Goal: Register for event/course

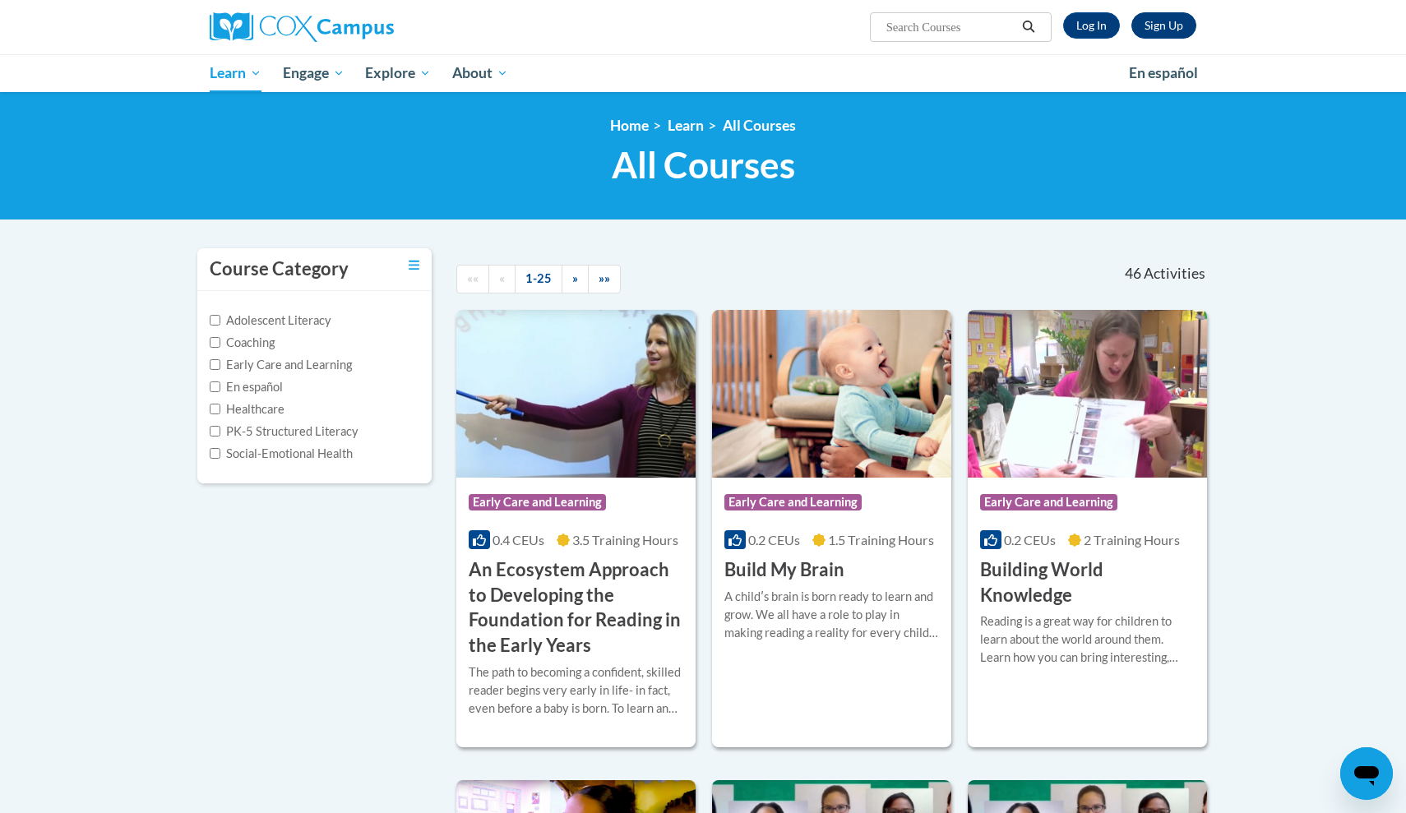
click at [1151, 32] on link "Sign Up" at bounding box center [1163, 25] width 65 height 26
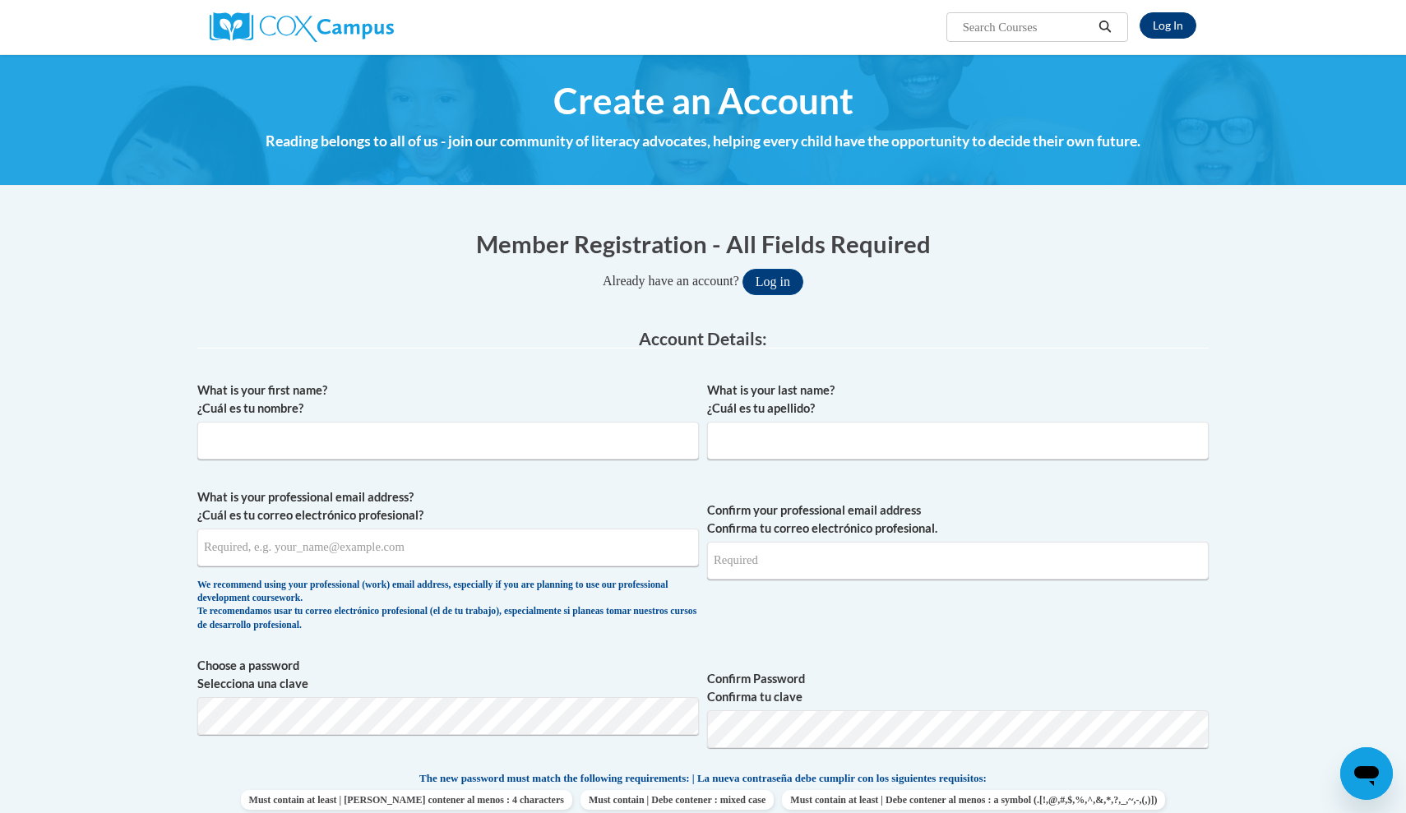
click at [1158, 21] on link "Log In" at bounding box center [1167, 25] width 57 height 26
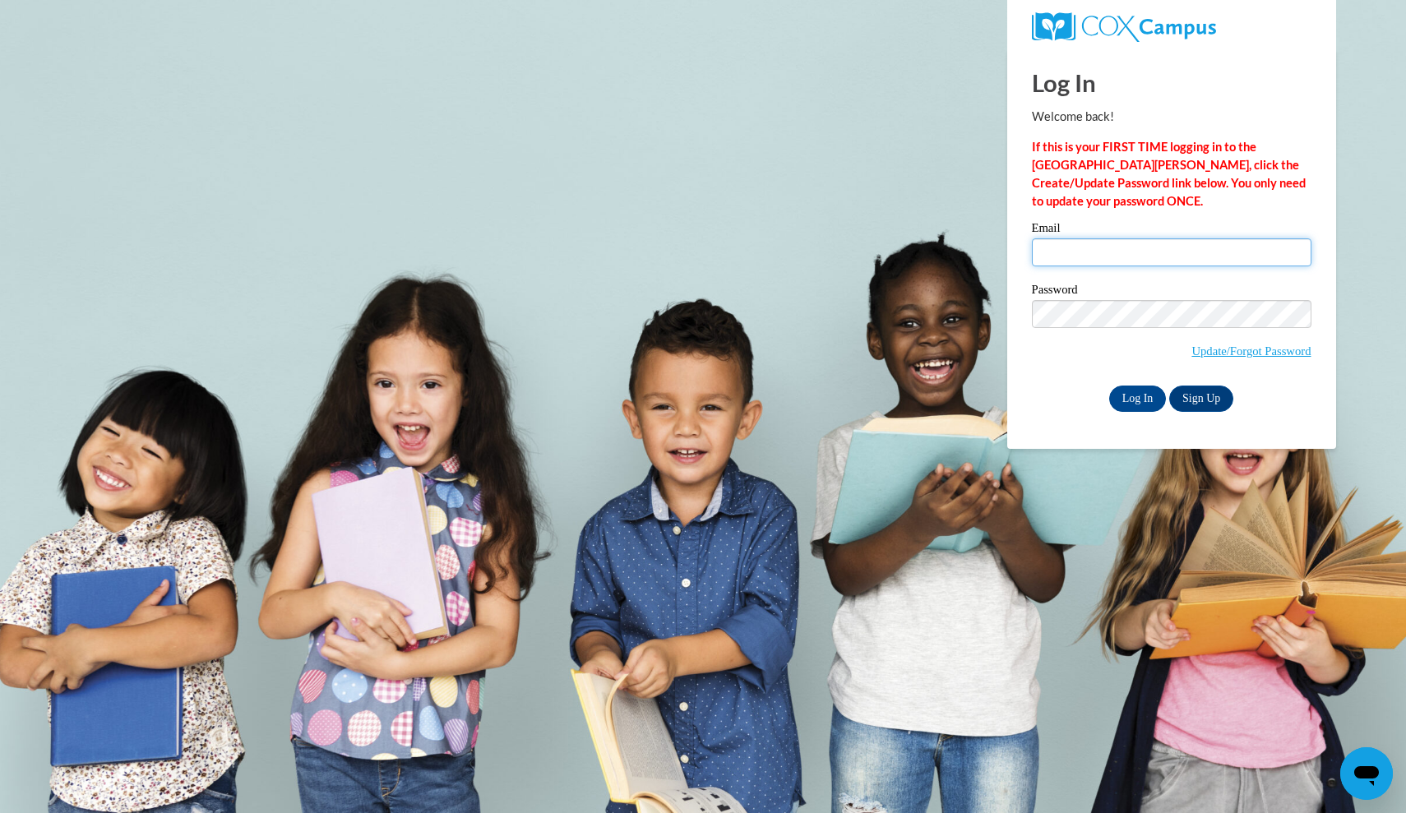
type input "martinez-cc@hotmail.com"
click at [1187, 392] on link "Sign Up" at bounding box center [1201, 398] width 64 height 26
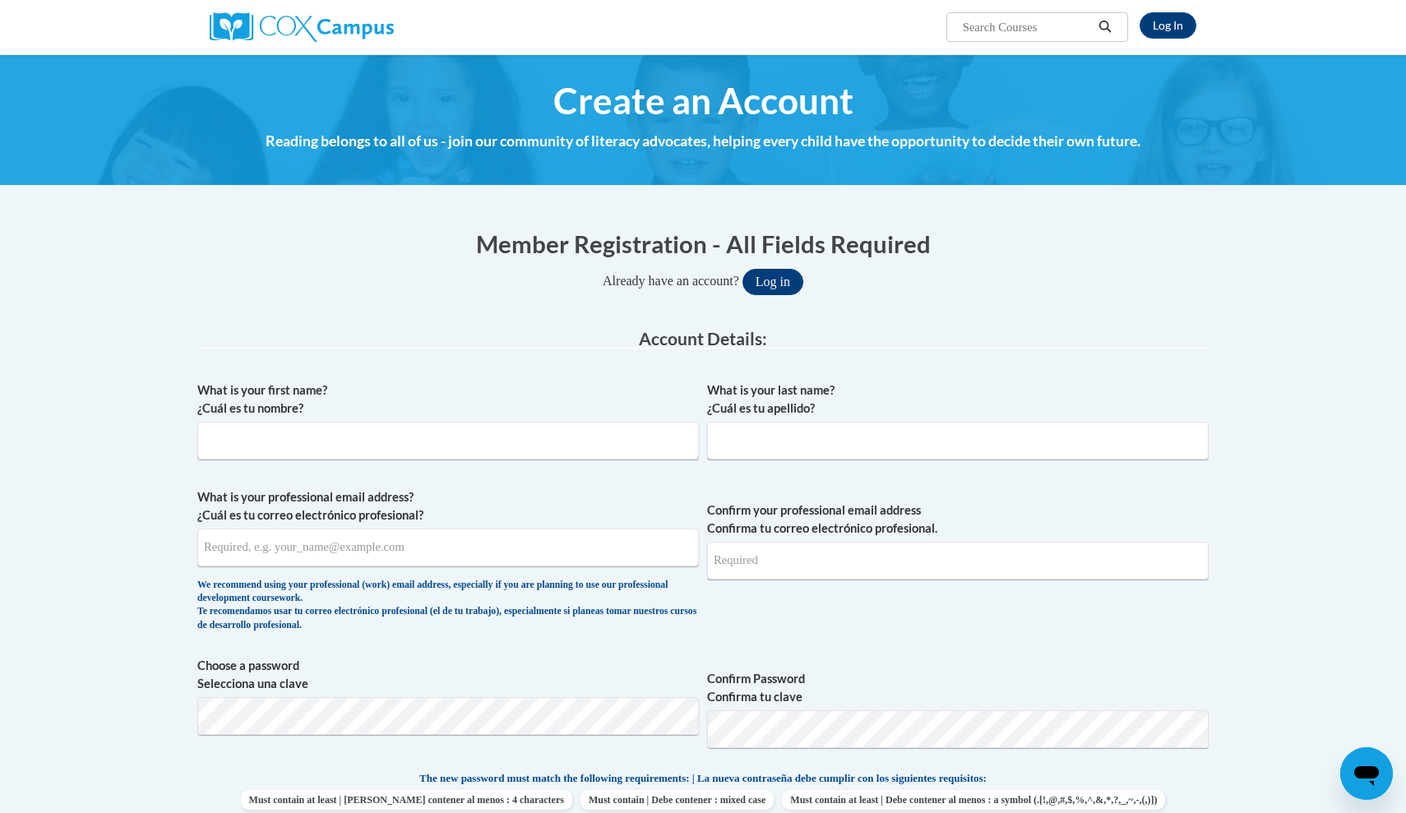
click at [771, 281] on button "Log in" at bounding box center [772, 282] width 61 height 26
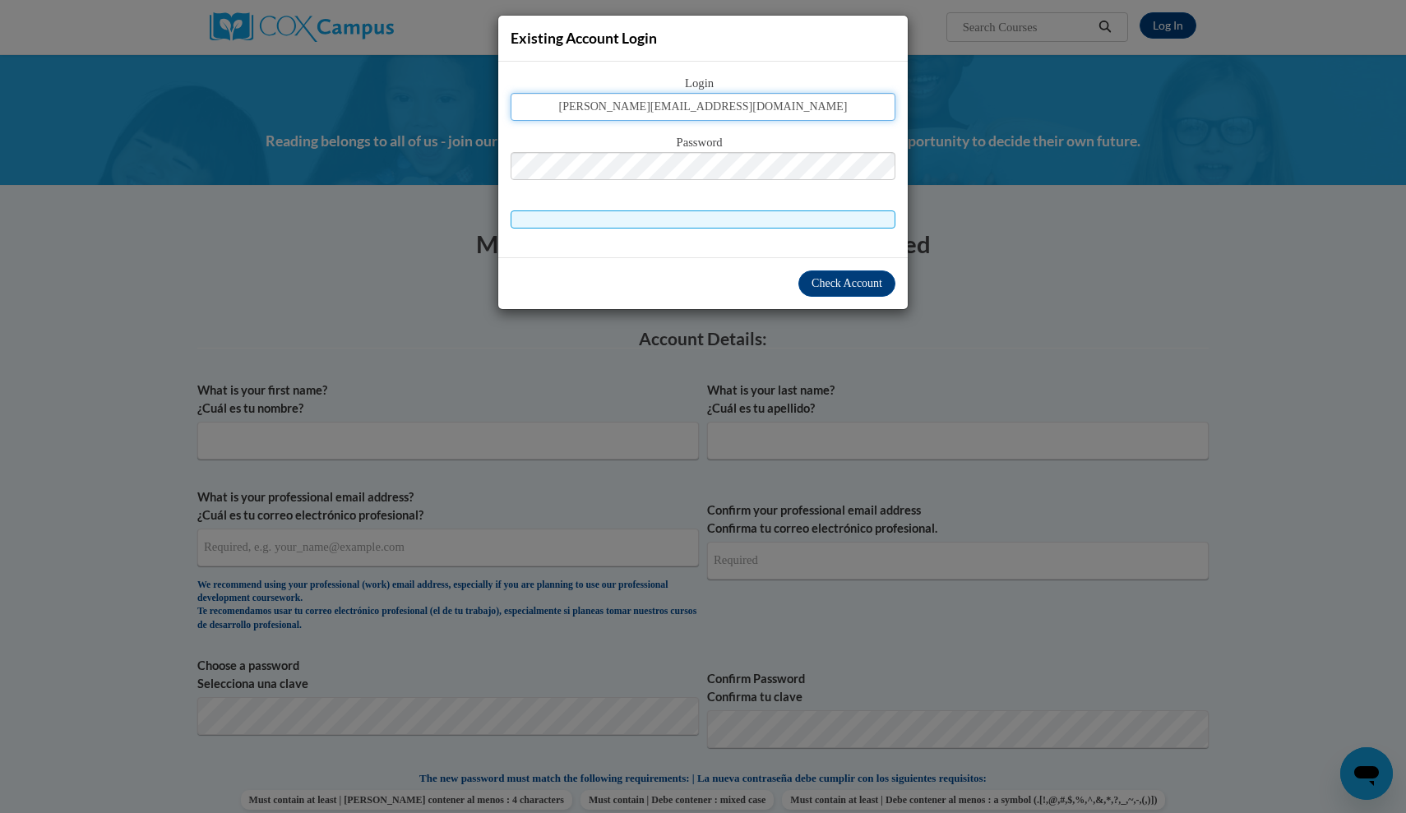
type input "martinez-cc@hotmail.com"
click at [835, 289] on span "Check Account" at bounding box center [846, 283] width 71 height 12
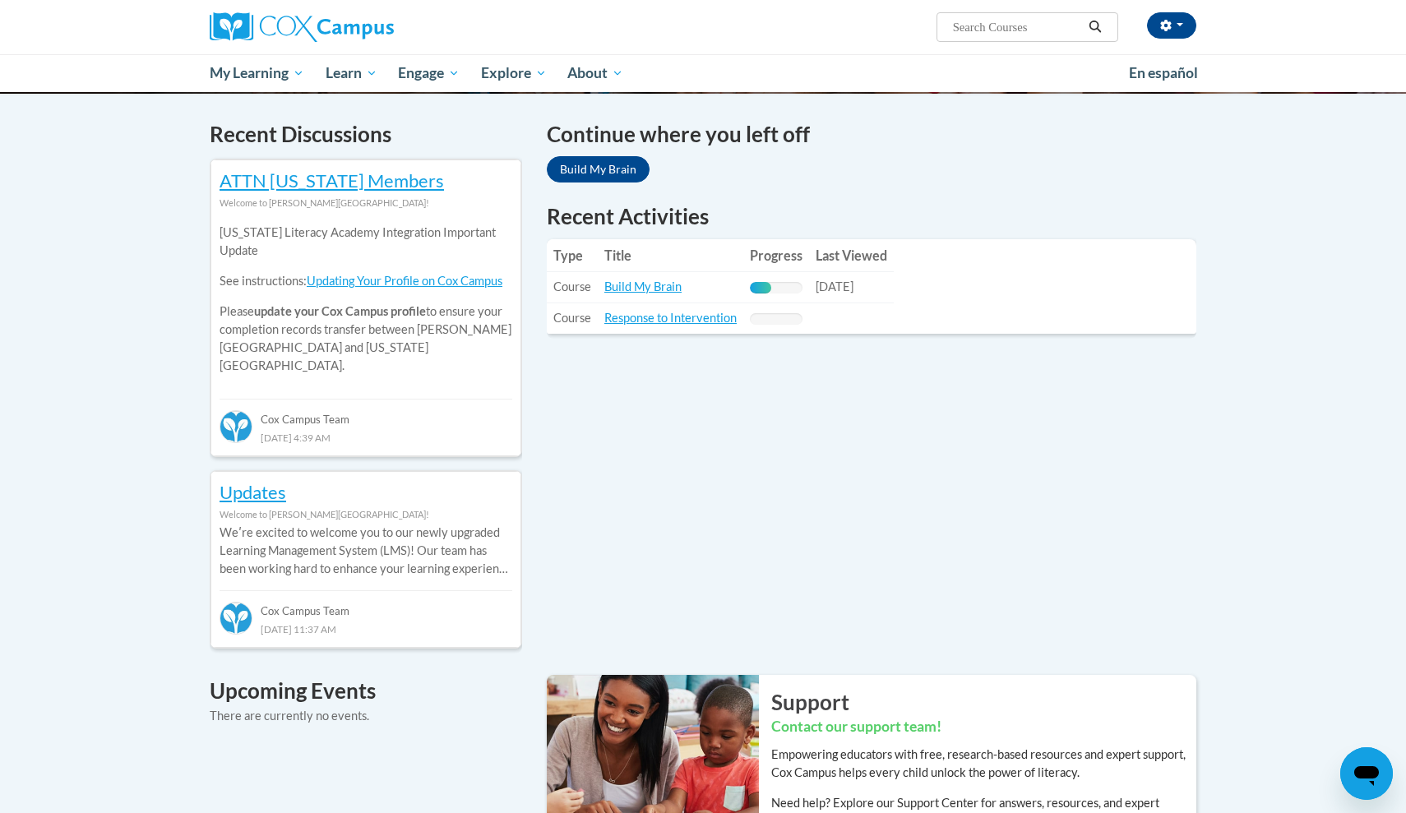
scroll to position [506, 0]
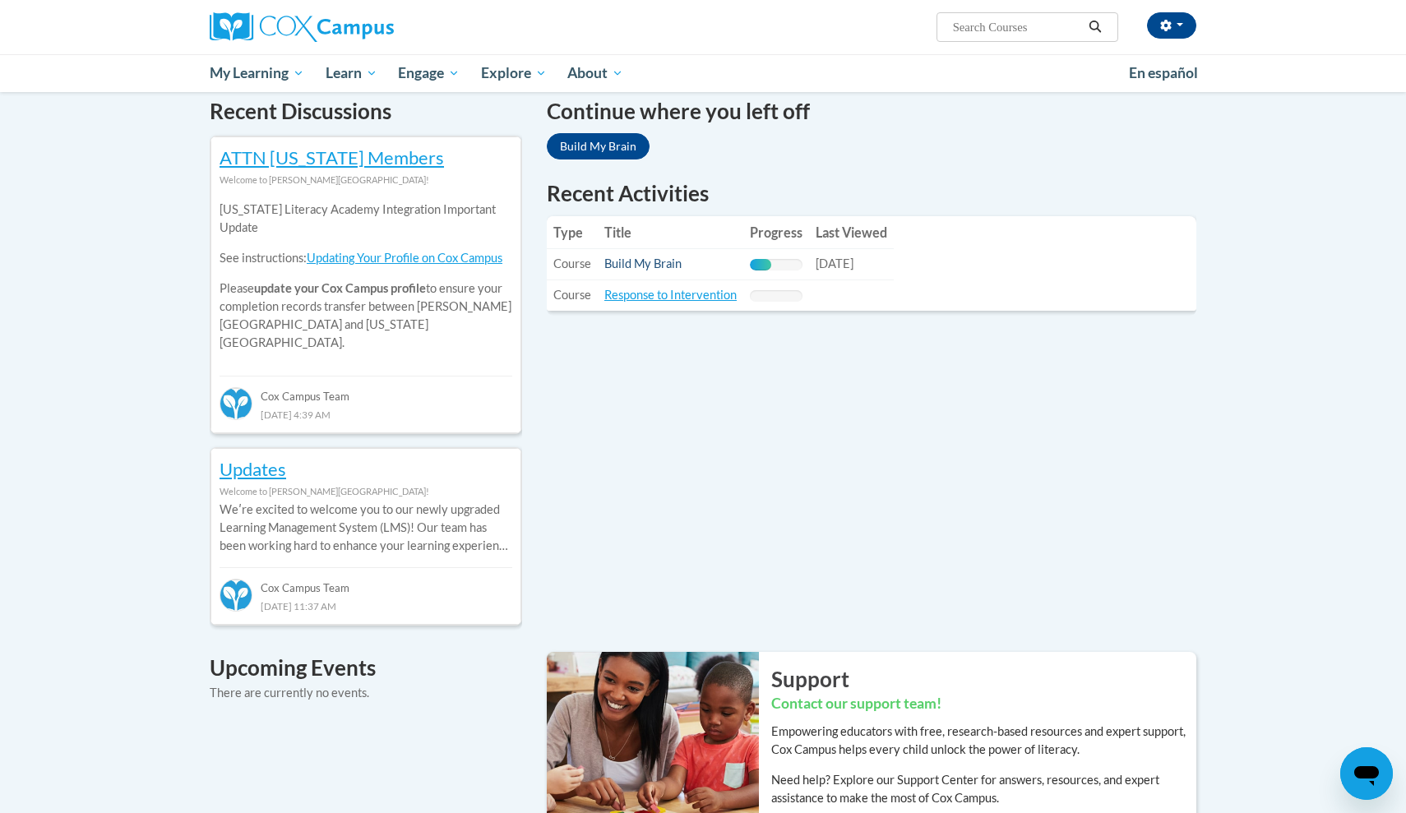
click at [630, 264] on link "Build My Brain" at bounding box center [642, 263] width 77 height 14
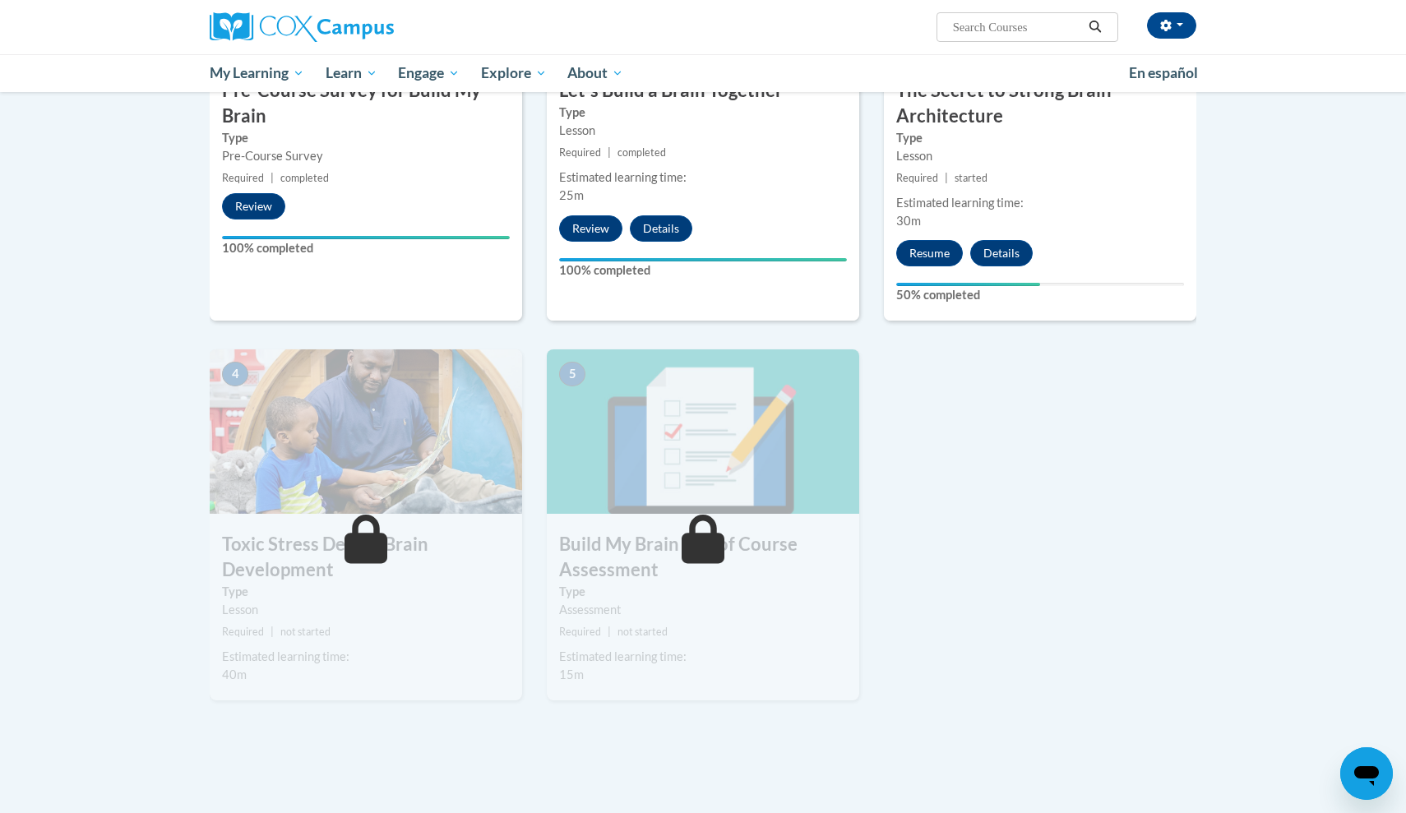
scroll to position [544, 0]
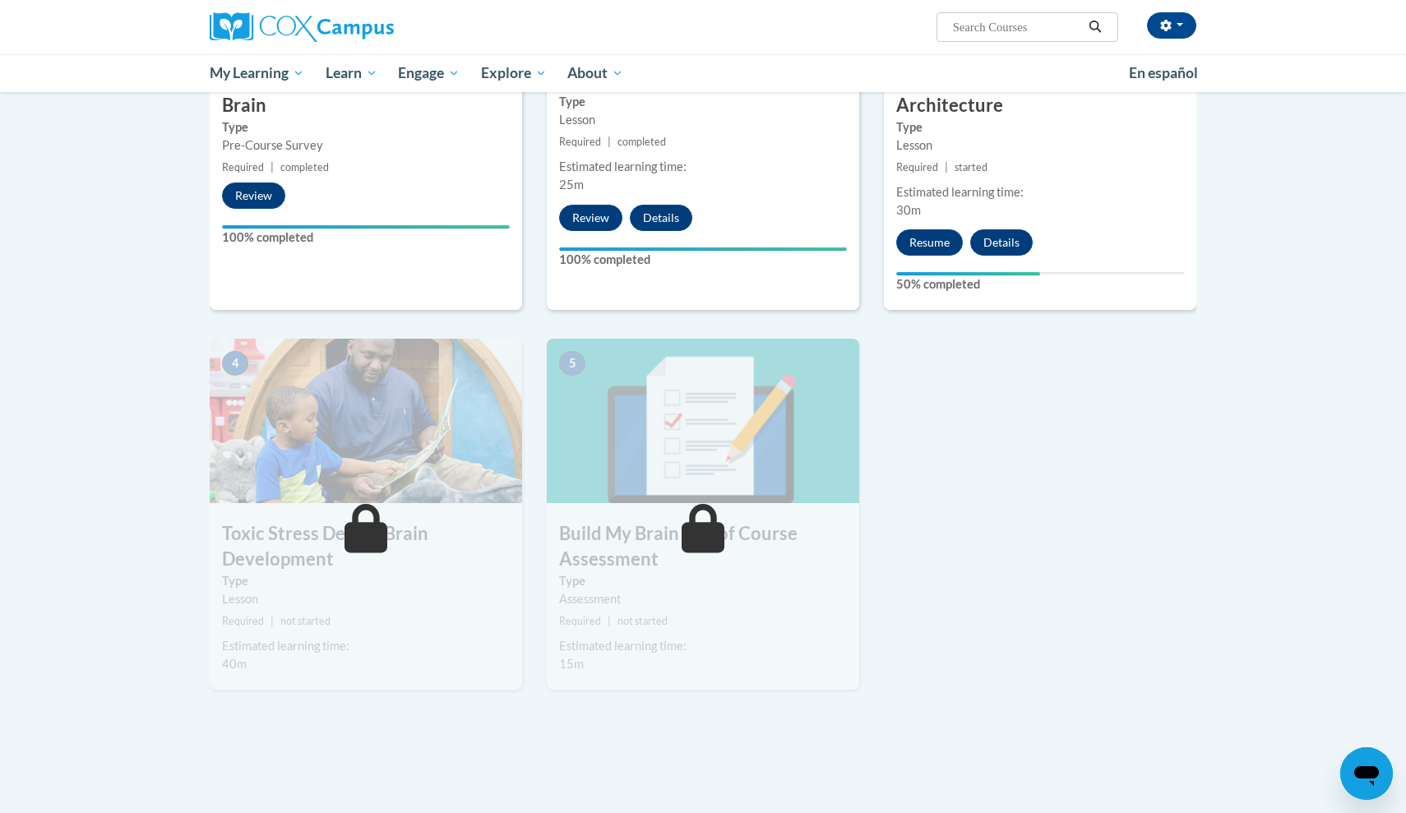
click at [973, 210] on div "Estimated learning time: 30m" at bounding box center [1040, 201] width 312 height 36
click at [935, 242] on button "Resume" at bounding box center [929, 242] width 67 height 26
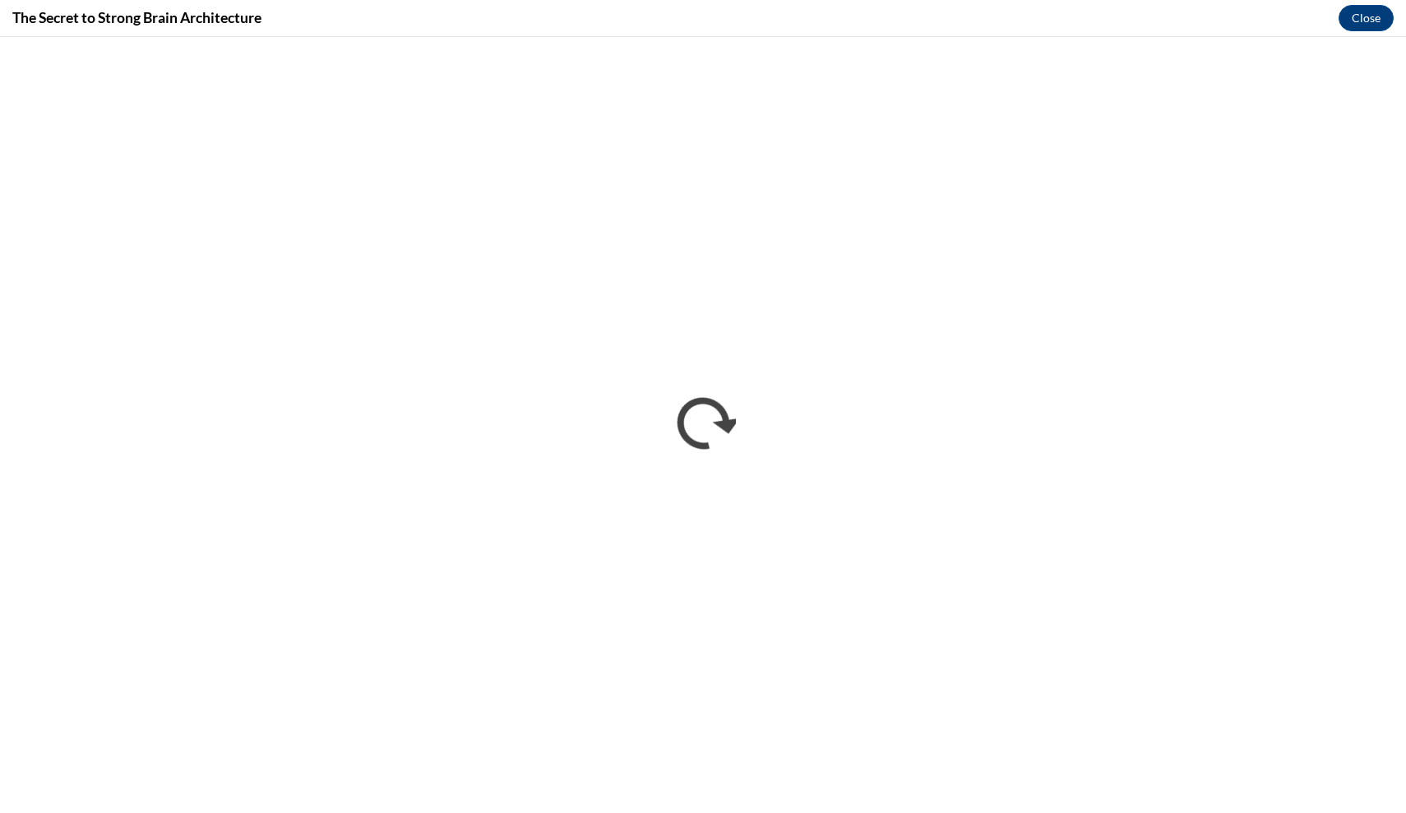
scroll to position [0, 0]
click at [1371, 18] on button "Close" at bounding box center [1365, 18] width 55 height 26
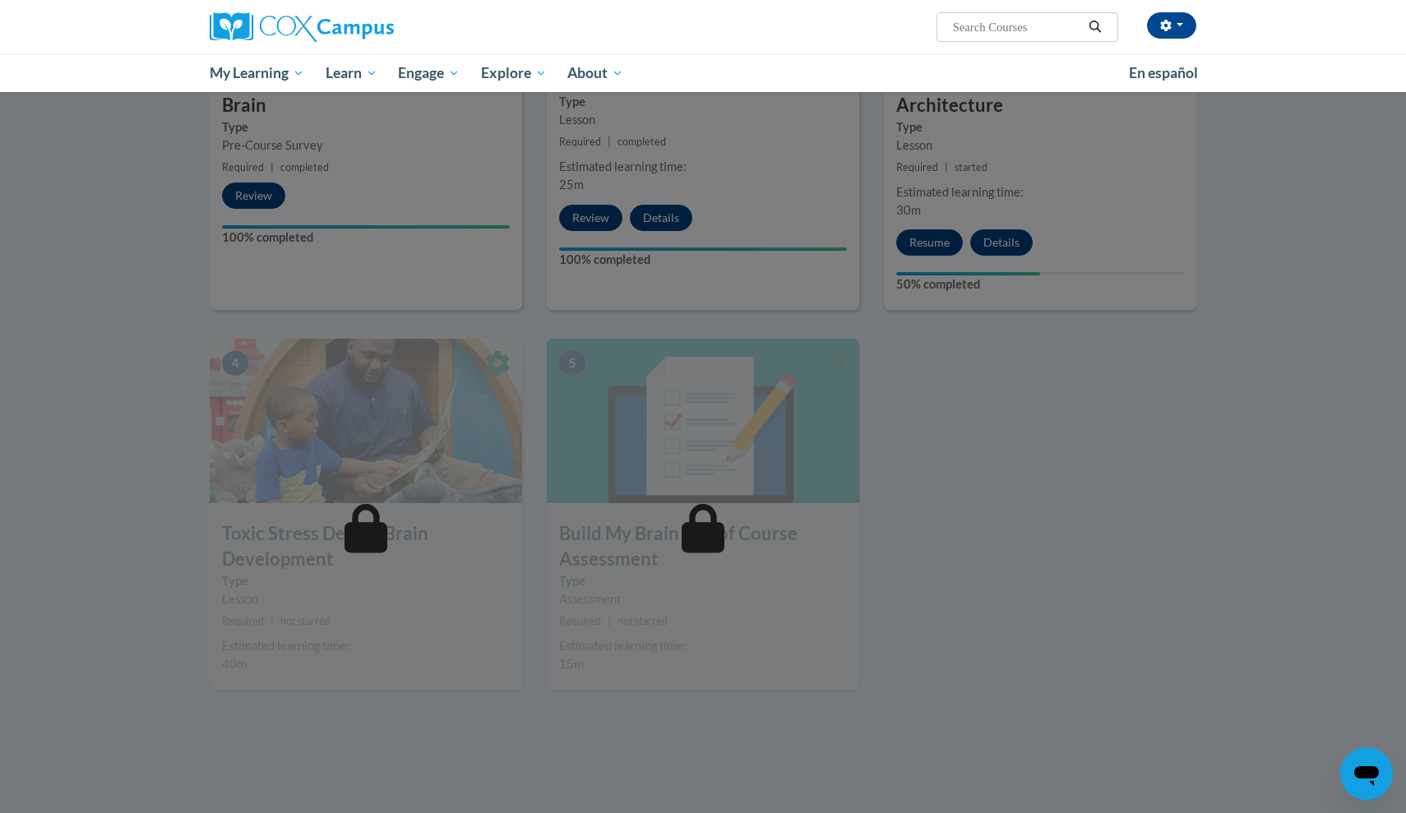
click at [1035, 271] on div at bounding box center [703, 406] width 1406 height 813
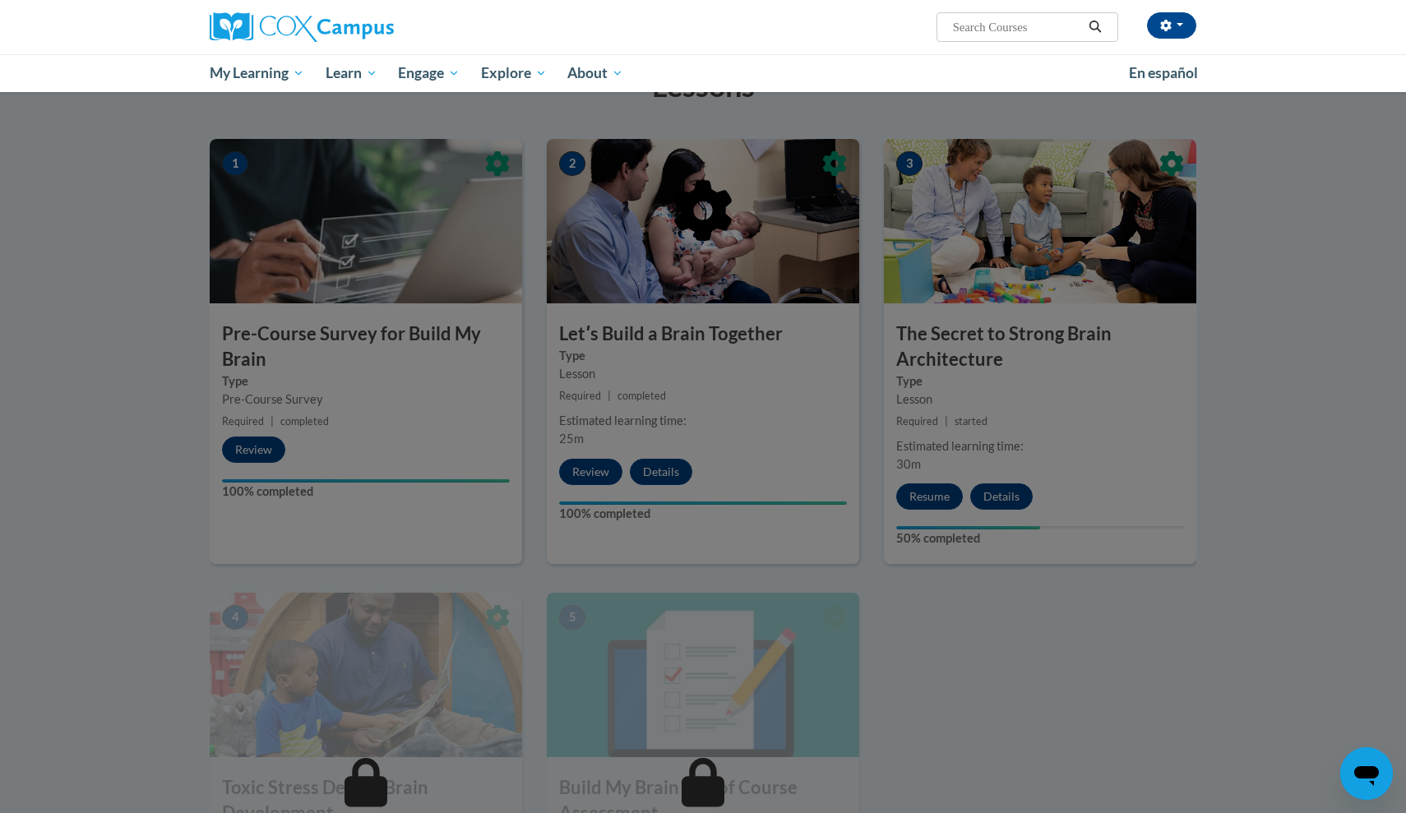
scroll to position [358, 0]
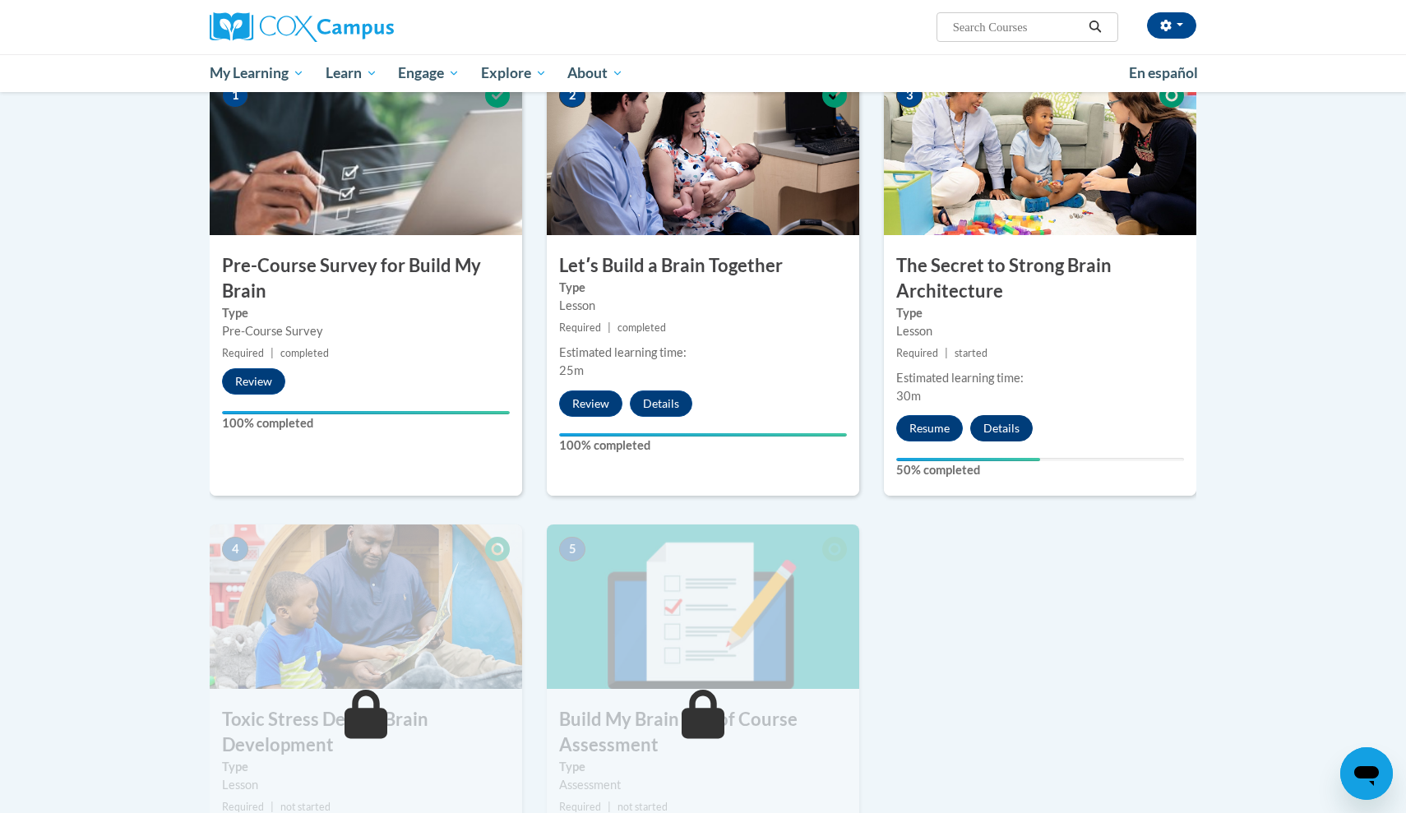
click at [1020, 428] on button "Details" at bounding box center [1001, 428] width 62 height 26
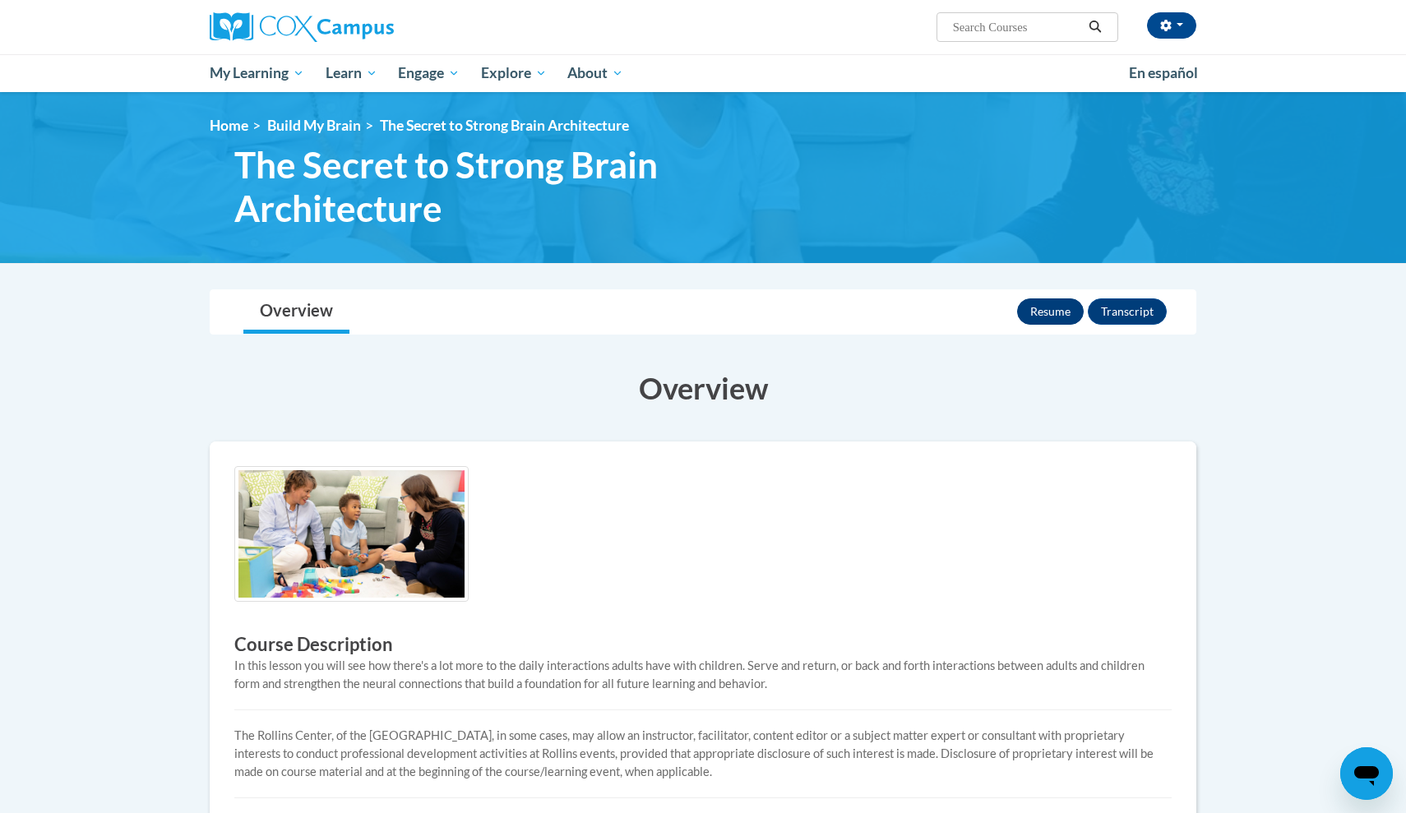
click at [1043, 313] on button "Resume" at bounding box center [1050, 311] width 67 height 26
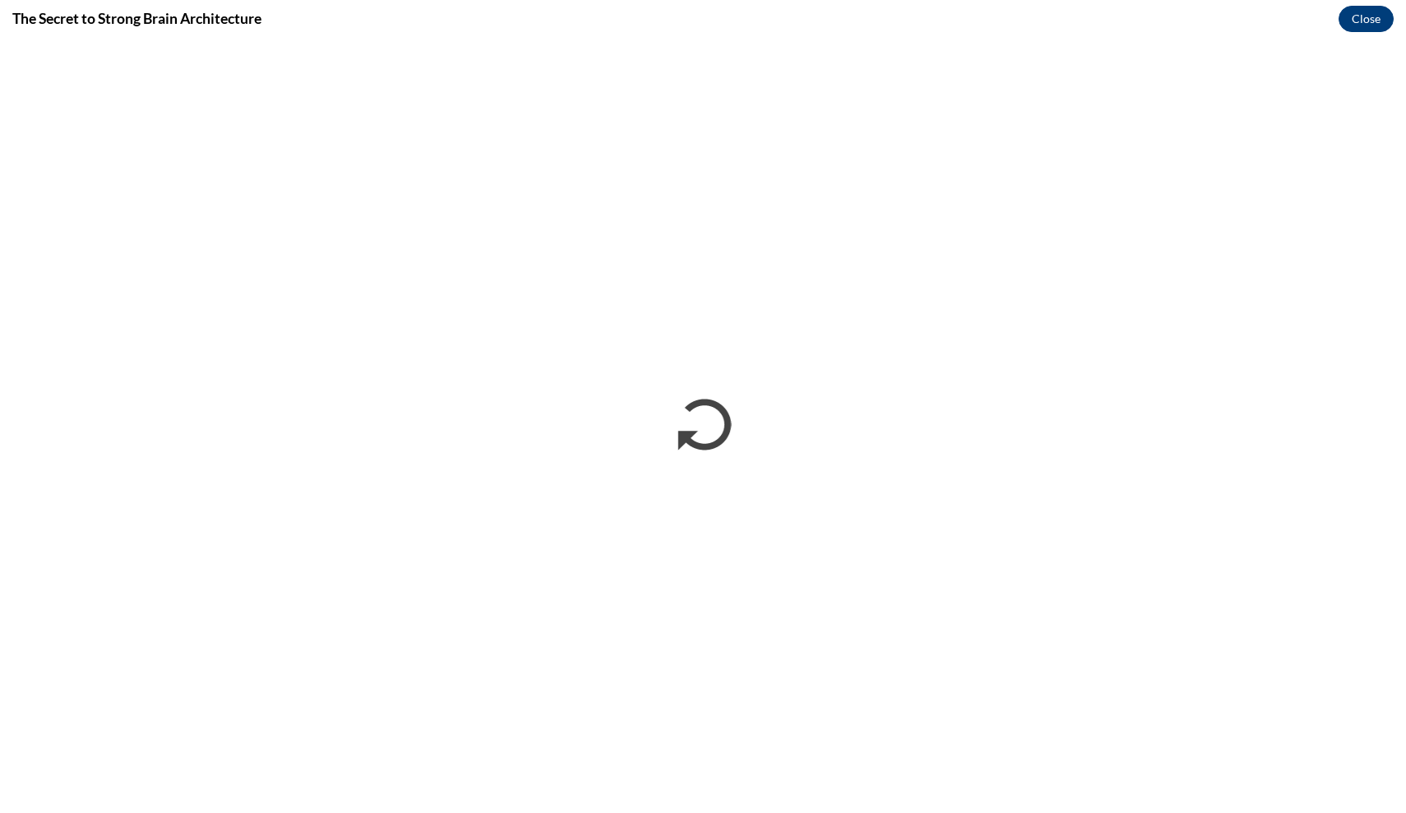
click at [1359, 16] on button "Close" at bounding box center [1365, 19] width 55 height 26
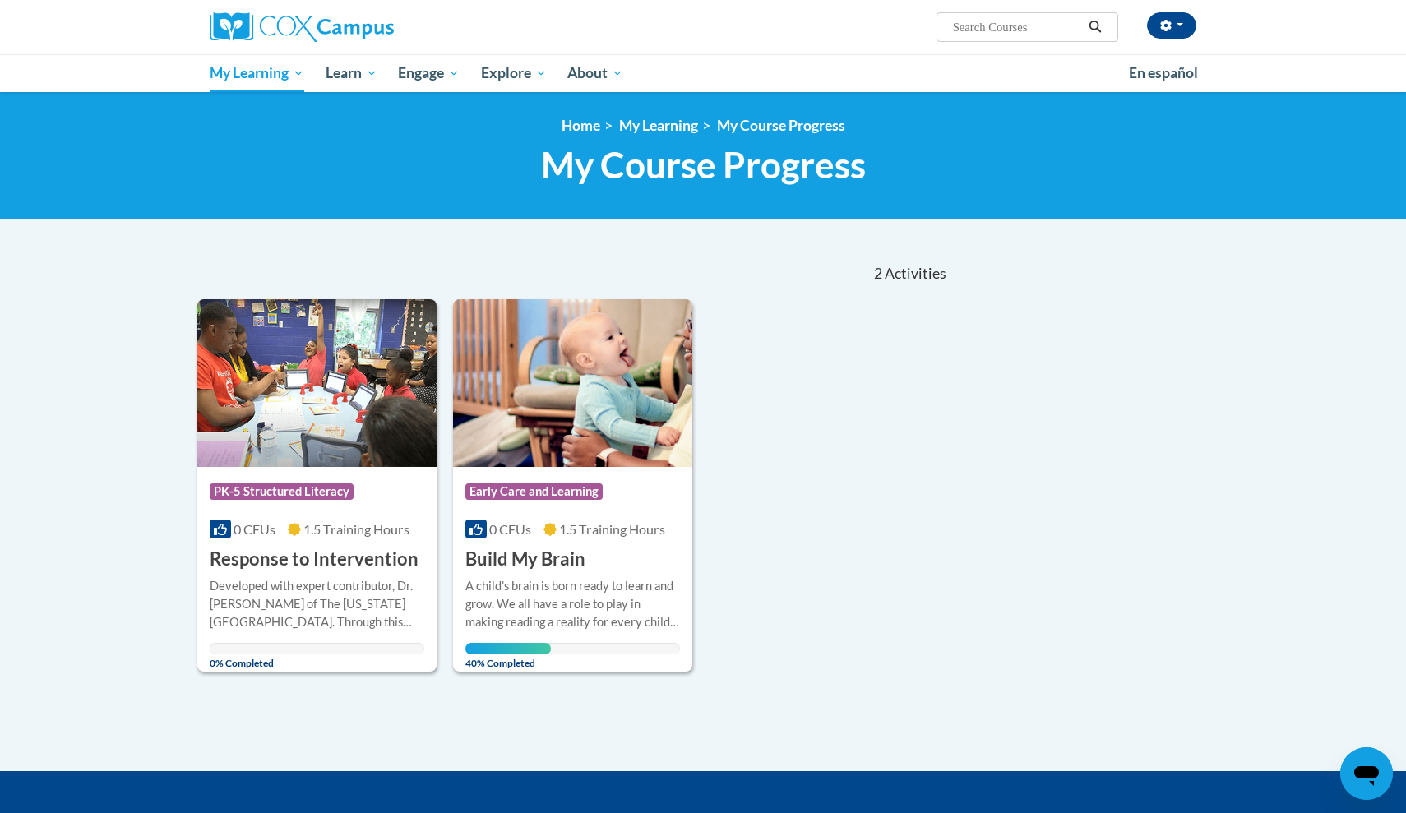
click at [563, 562] on h3 "Build My Brain" at bounding box center [525, 559] width 120 height 25
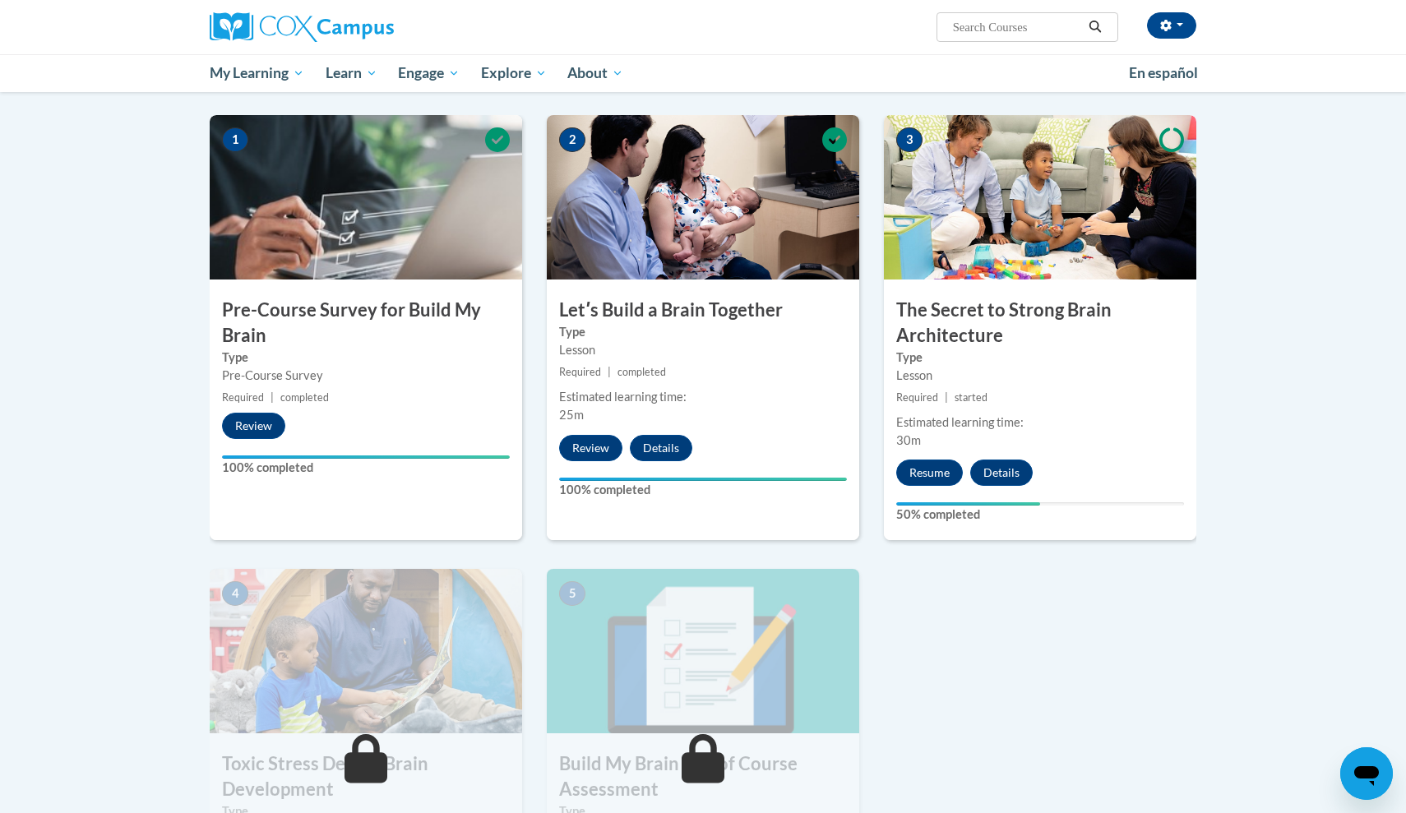
scroll to position [316, 0]
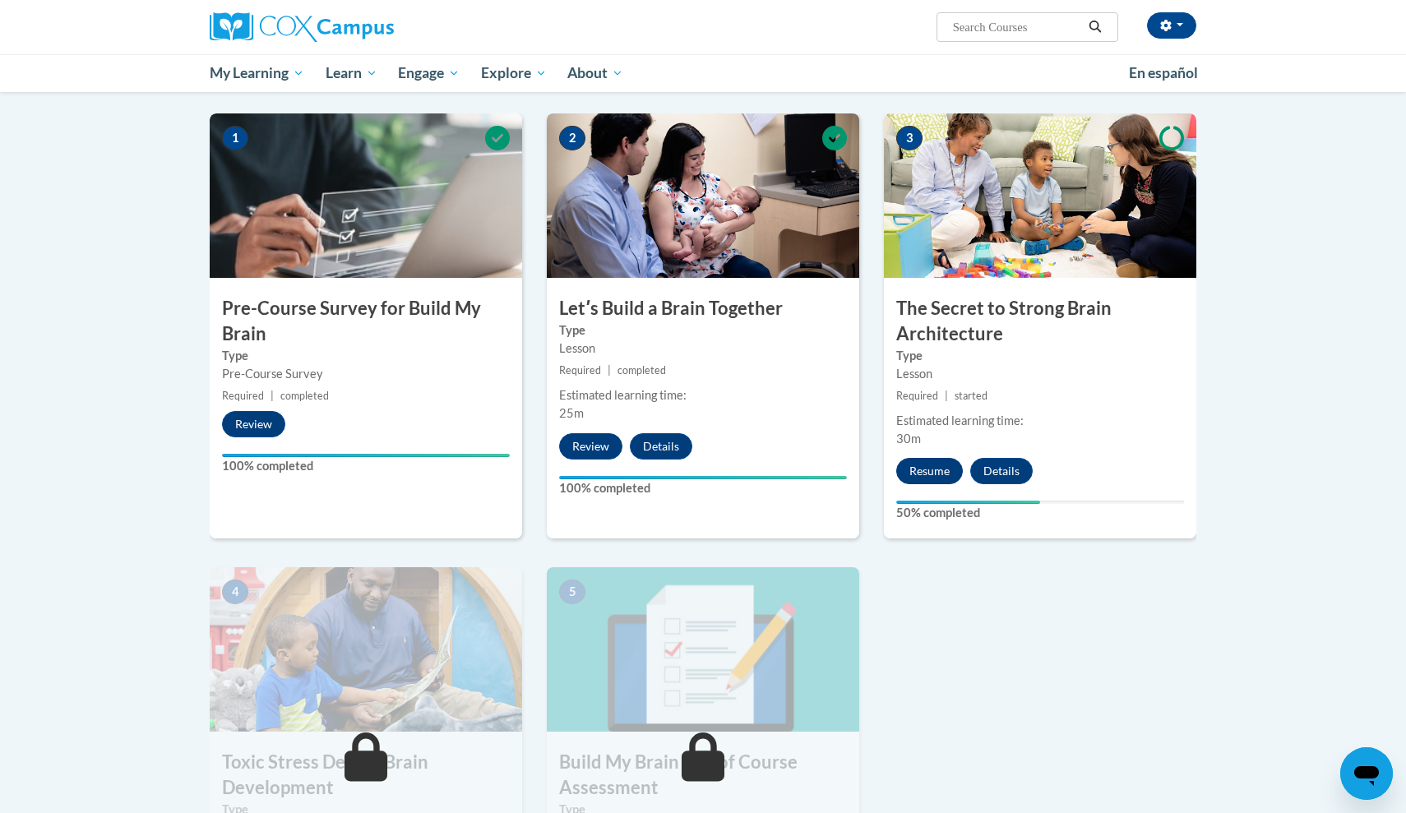
click at [945, 473] on button "Resume" at bounding box center [929, 471] width 67 height 26
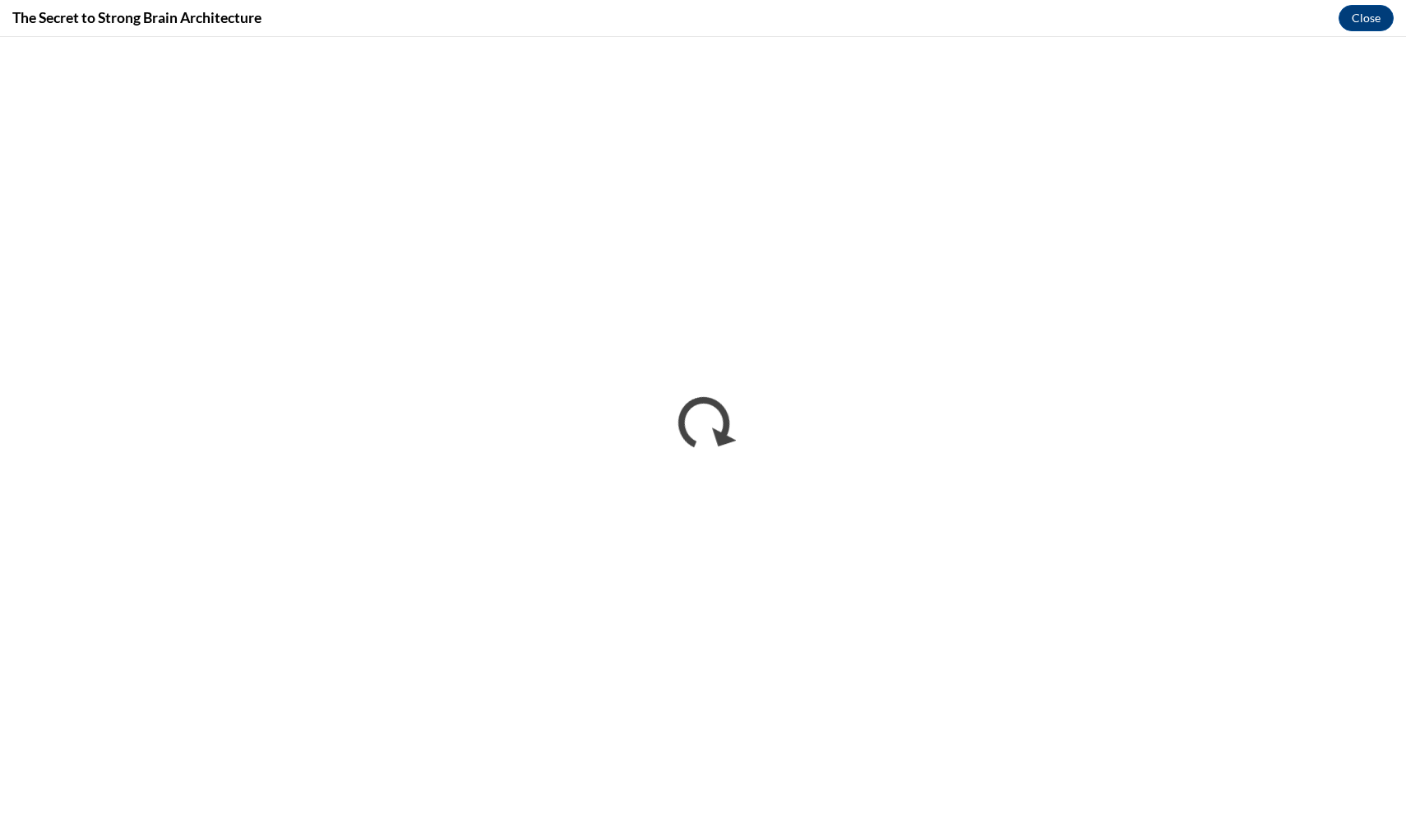
scroll to position [0, 0]
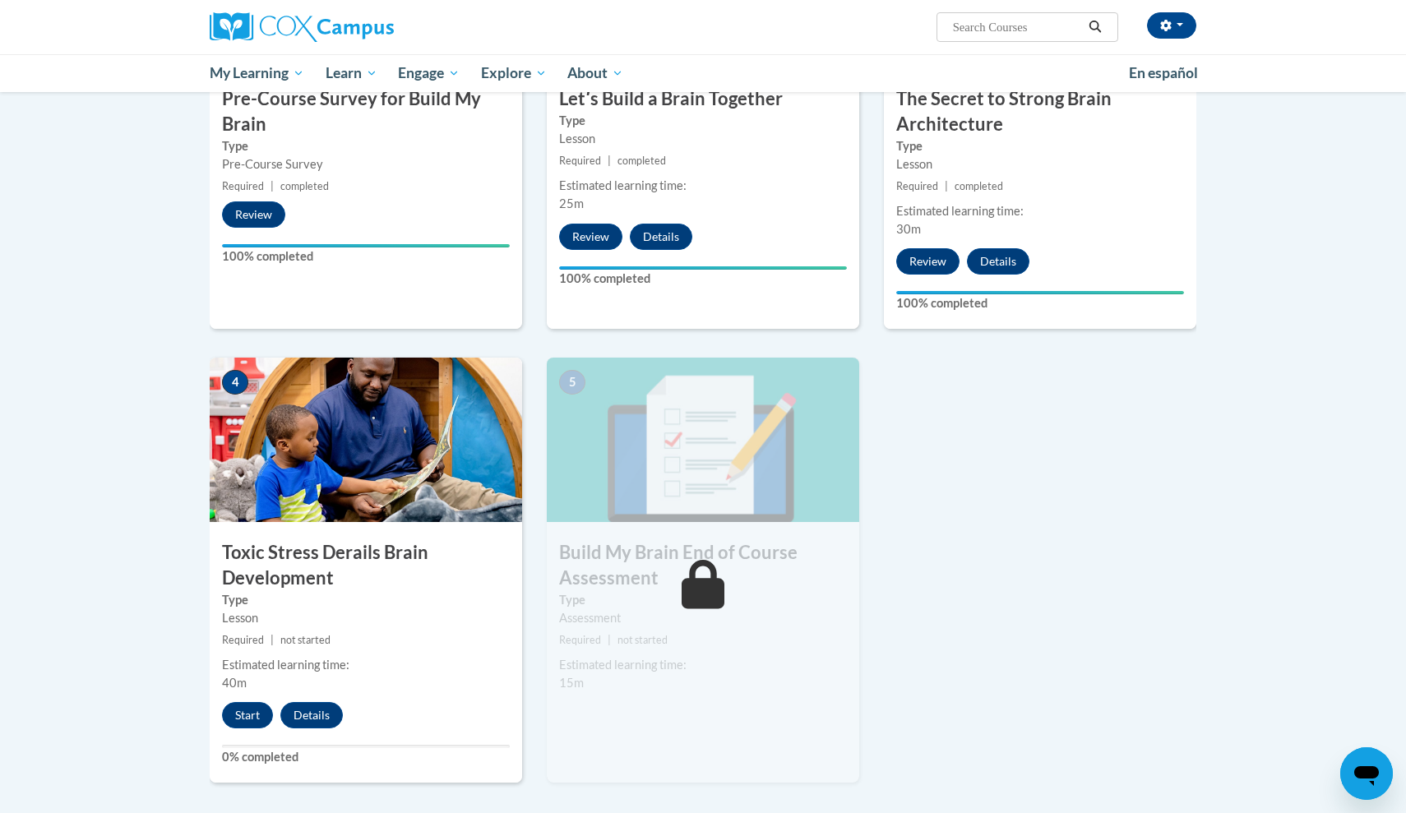
scroll to position [548, 0]
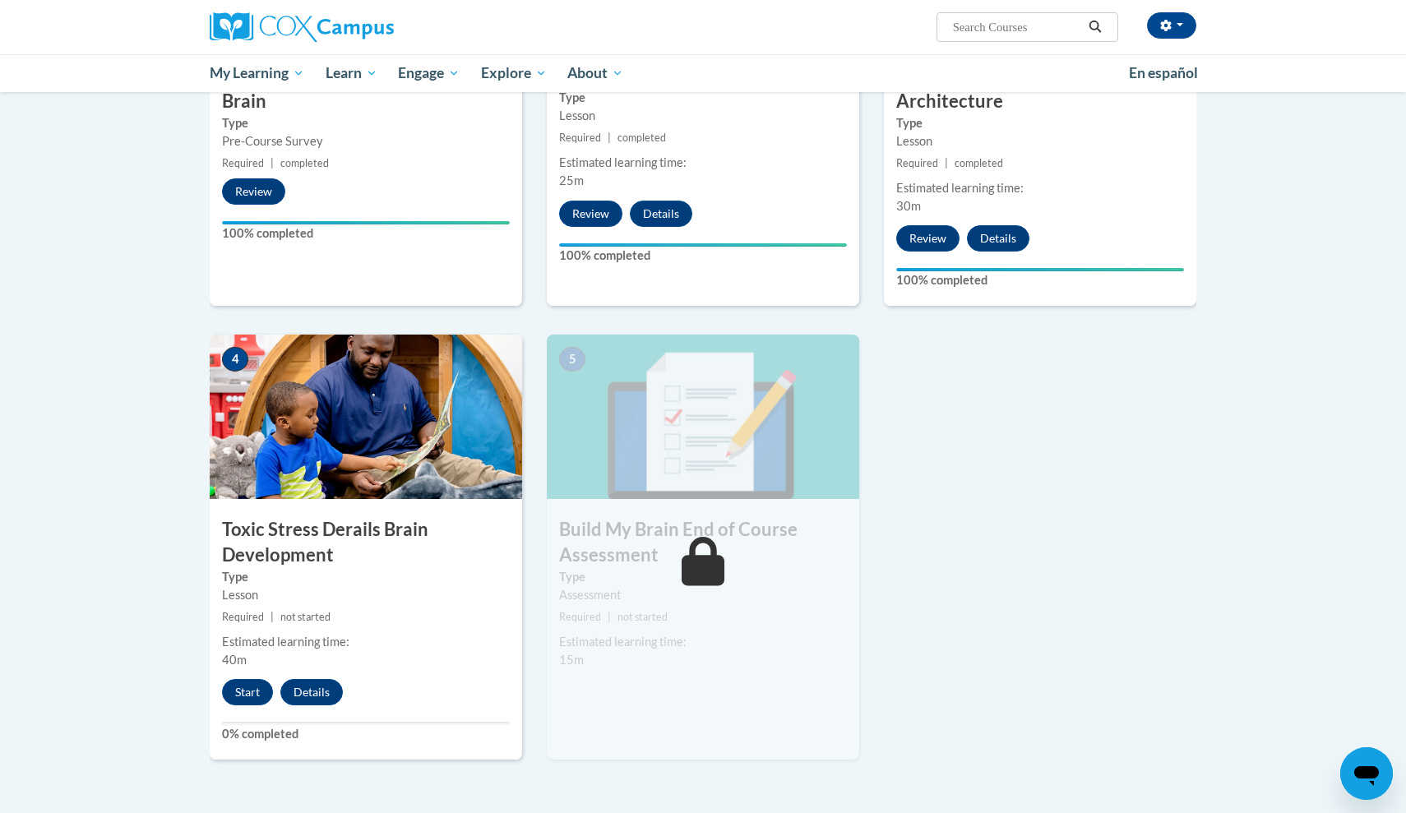
click at [291, 612] on span "not started" at bounding box center [305, 617] width 50 height 12
click at [247, 695] on button "Start" at bounding box center [247, 692] width 51 height 26
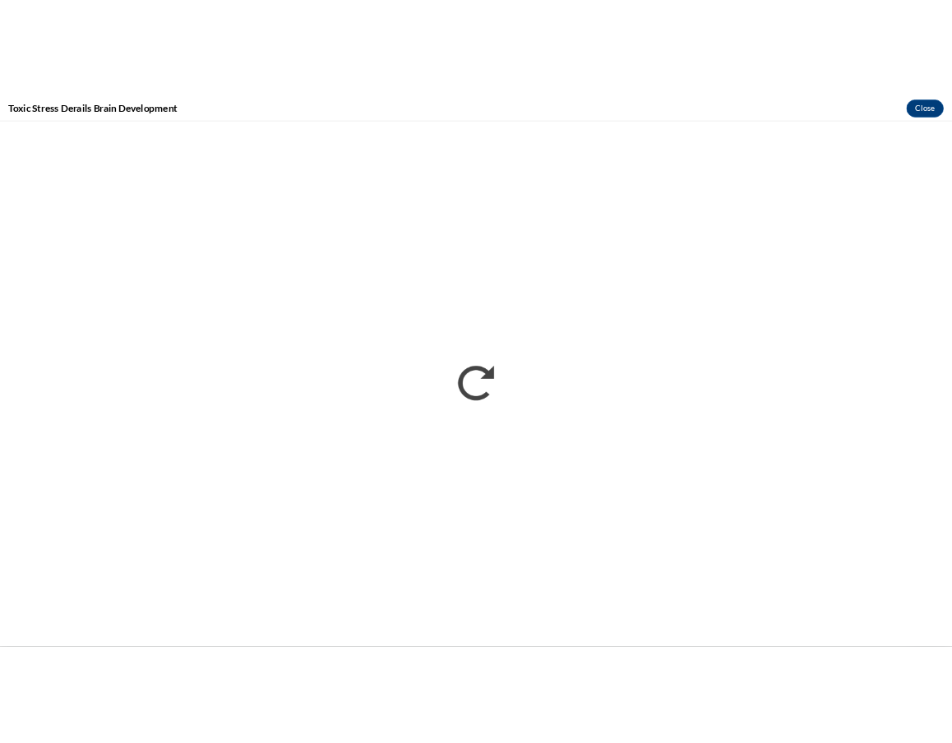
scroll to position [0, 0]
